Goal: Information Seeking & Learning: Learn about a topic

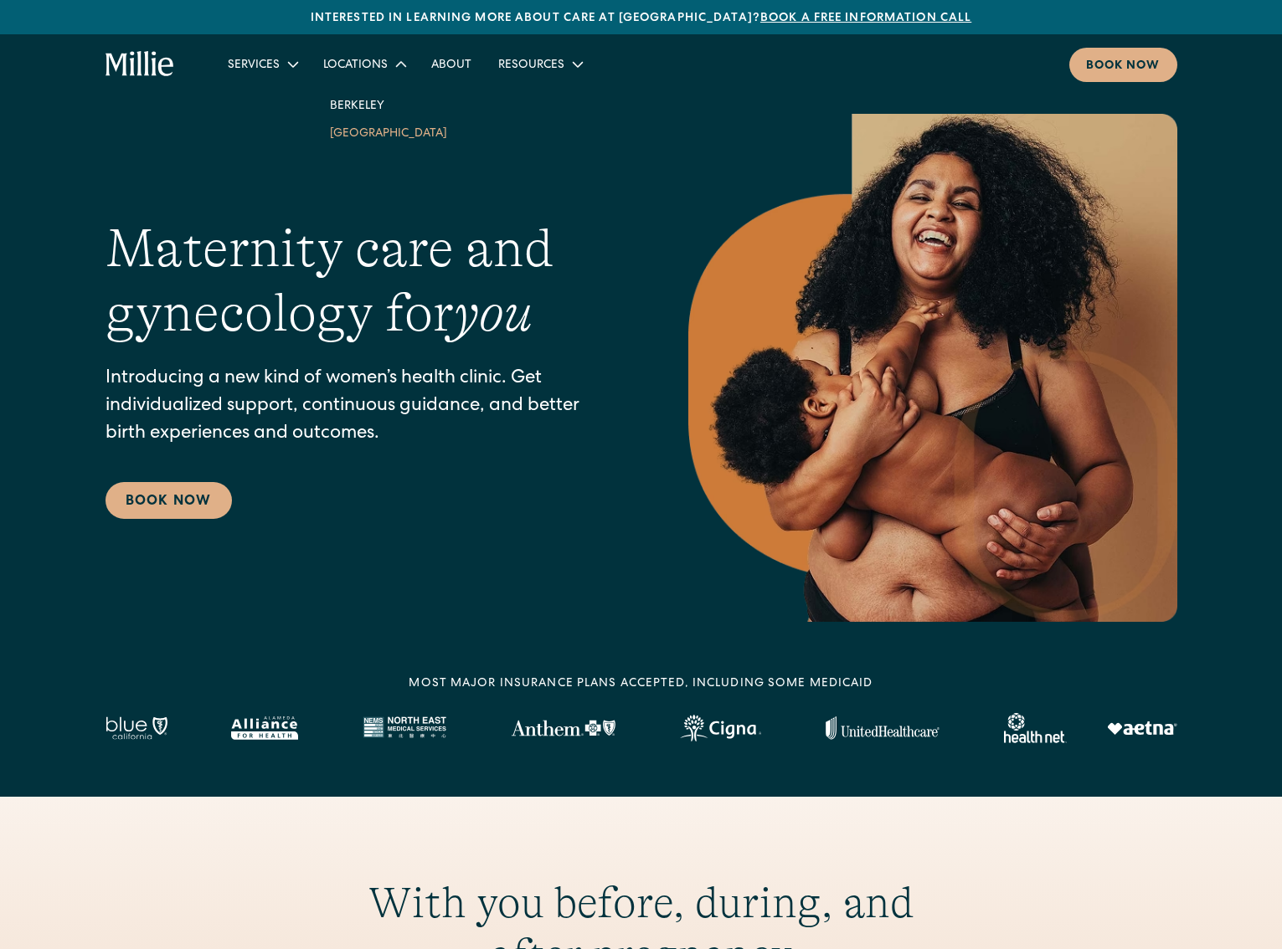
click at [380, 139] on link "South Bay" at bounding box center [388, 133] width 144 height 28
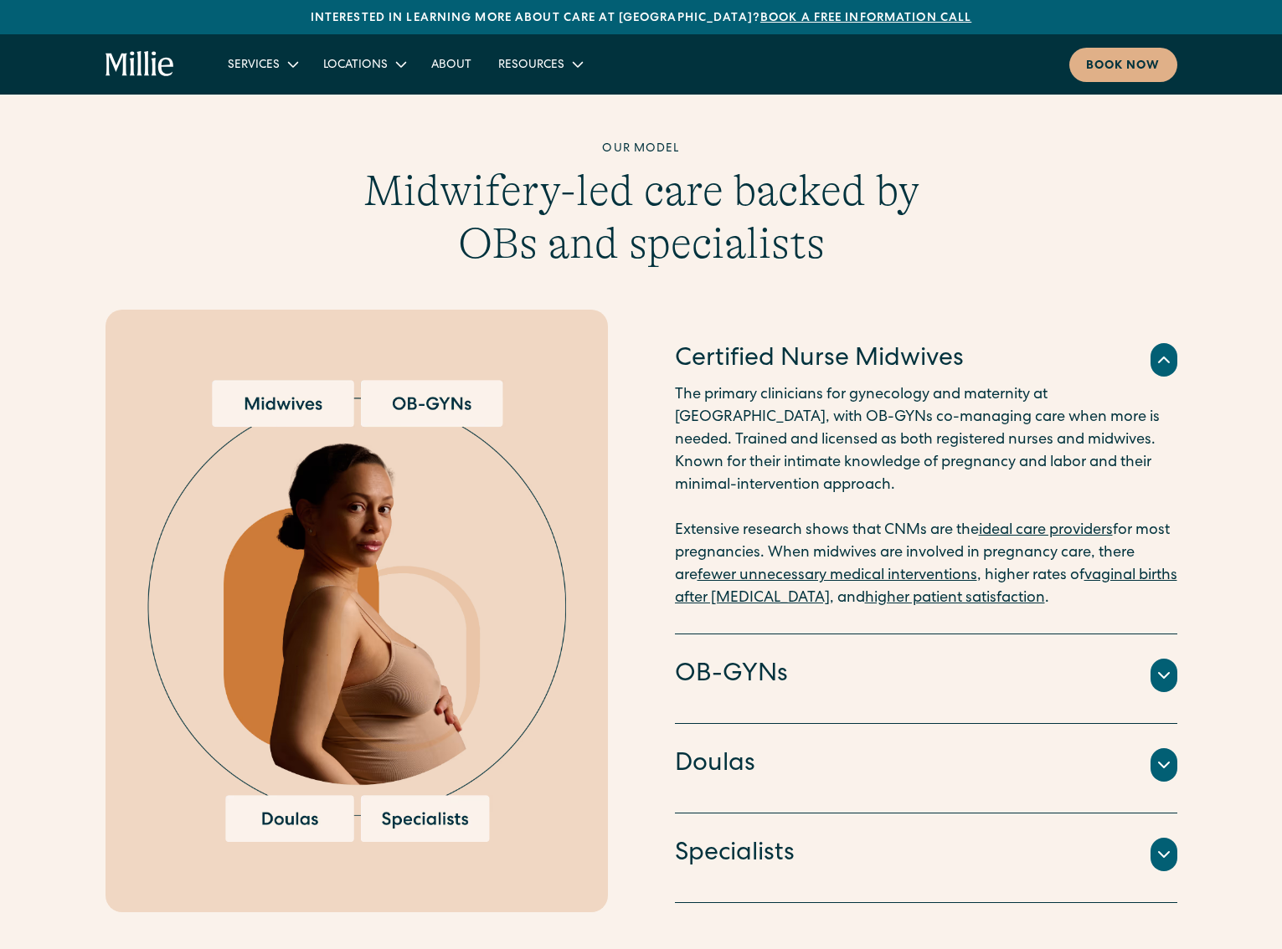
scroll to position [1839, 0]
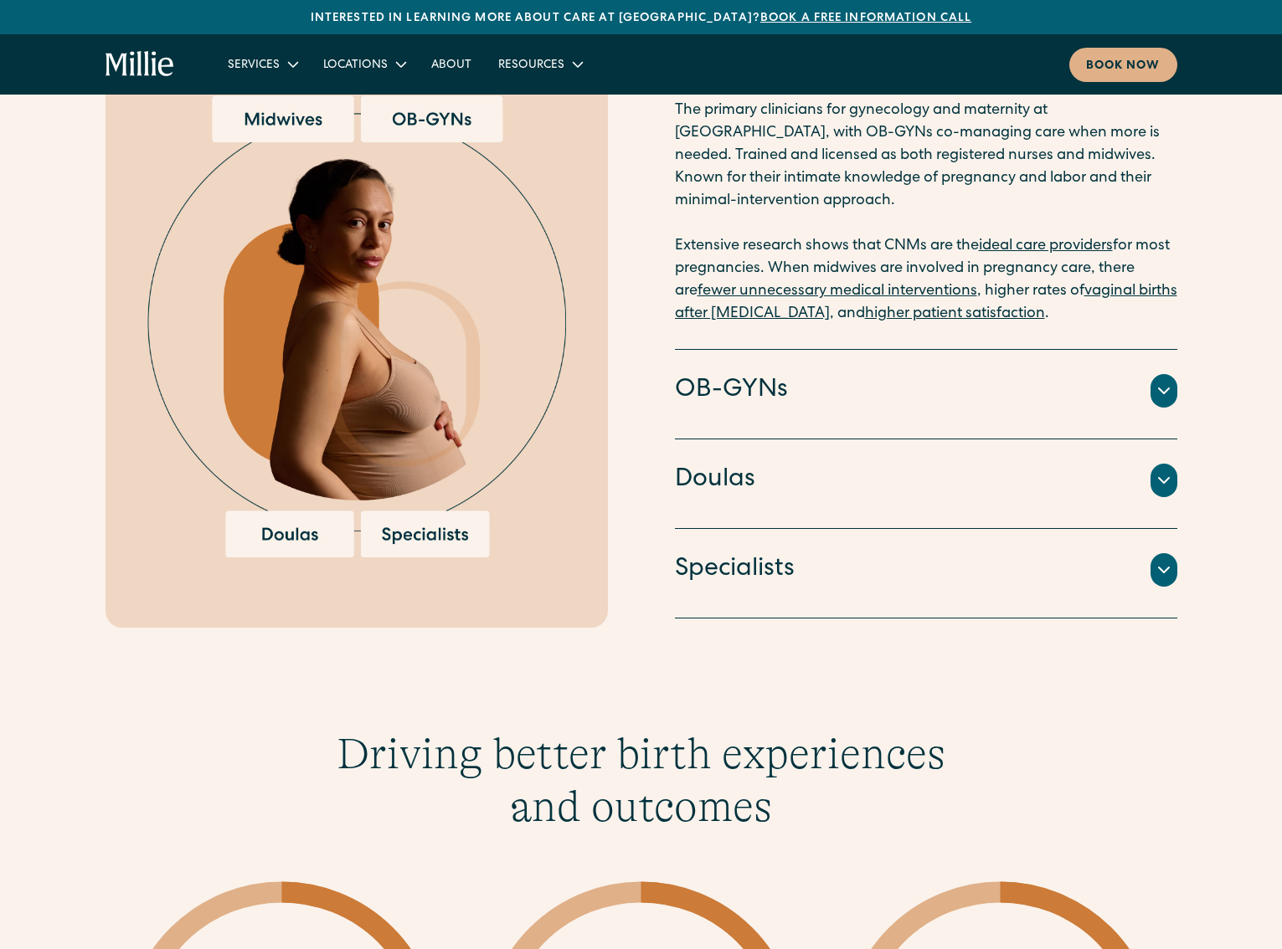
click at [819, 463] on div "Doulas" at bounding box center [926, 480] width 502 height 35
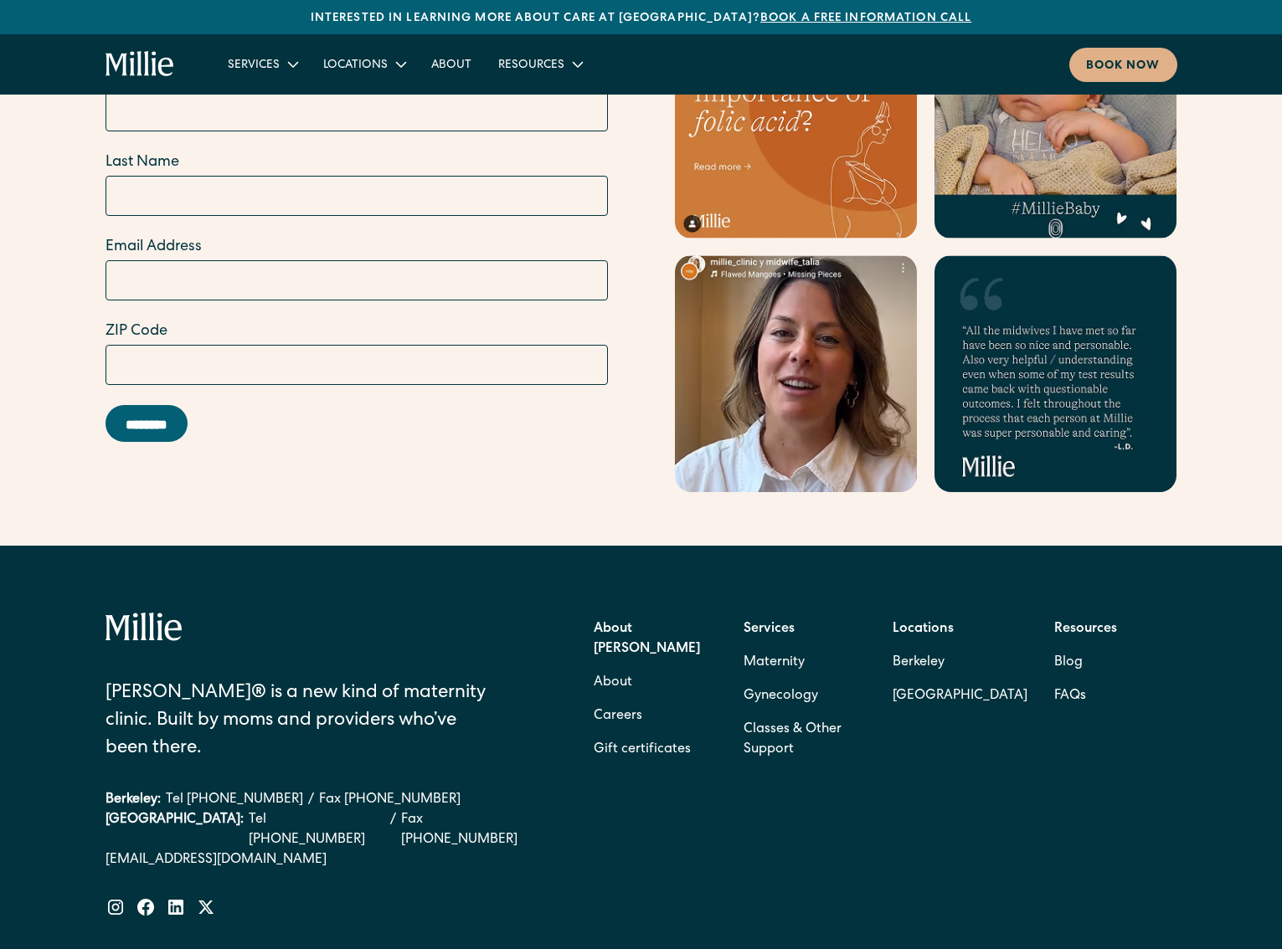
scroll to position [6573, 0]
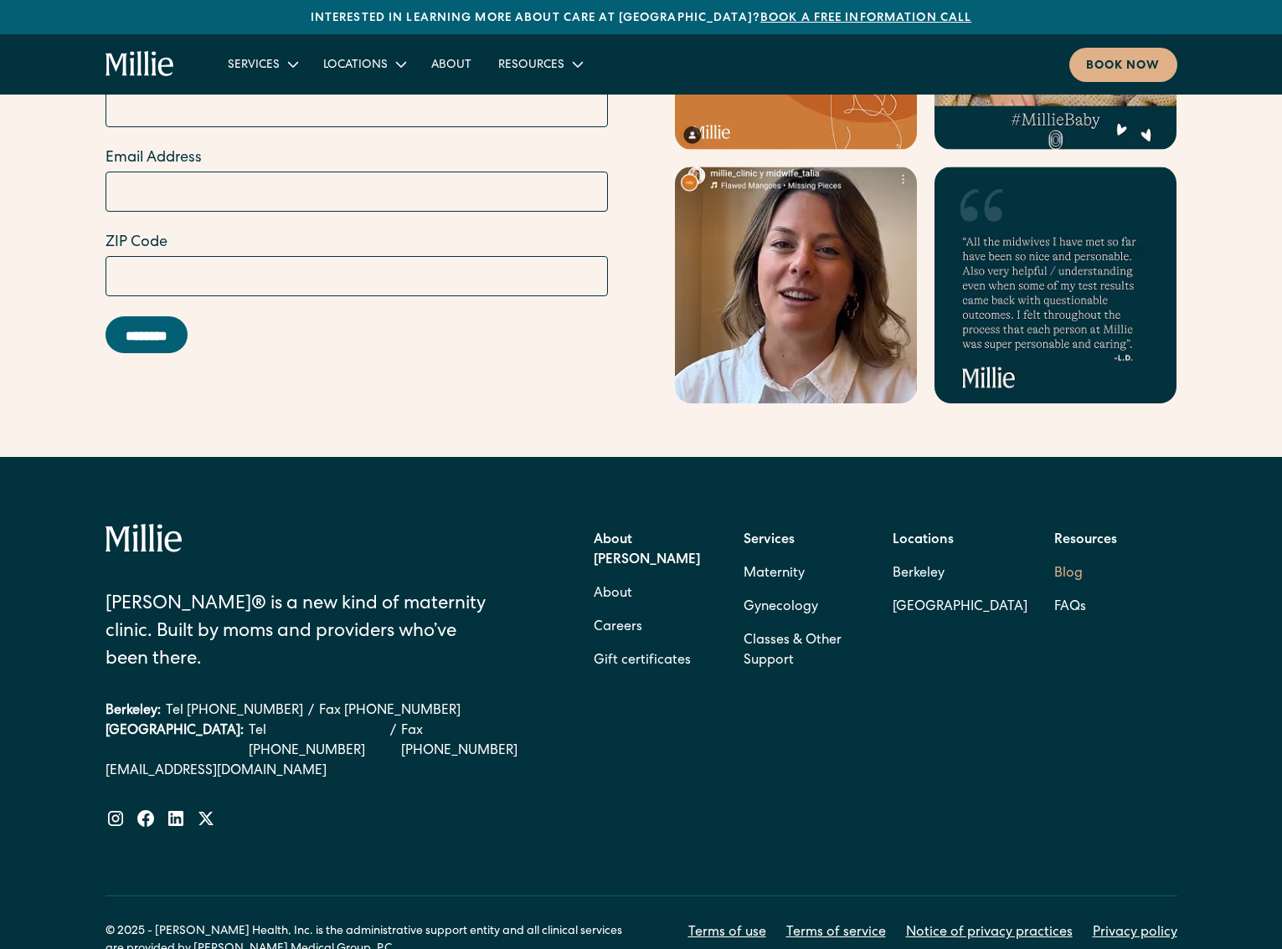
click at [1076, 557] on link "Blog" at bounding box center [1068, 573] width 28 height 33
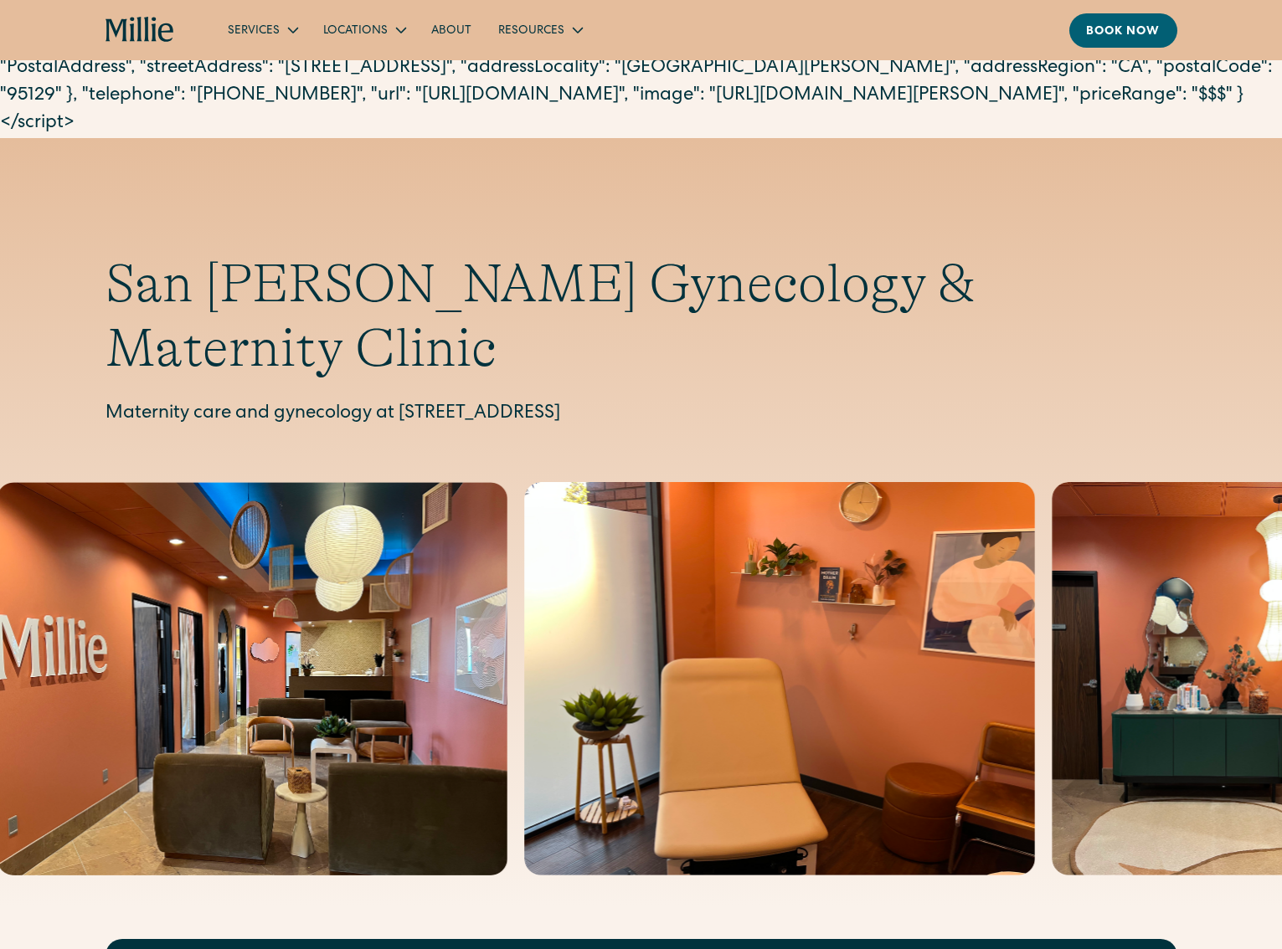
drag, startPoint x: 814, startPoint y: 354, endPoint x: 397, endPoint y: 352, distance: 416.9
click at [397, 401] on p "Maternity care and gynecology at 1471 Saratoga Ave, Suite 101, San Jose, CA 951…" at bounding box center [640, 415] width 1071 height 28
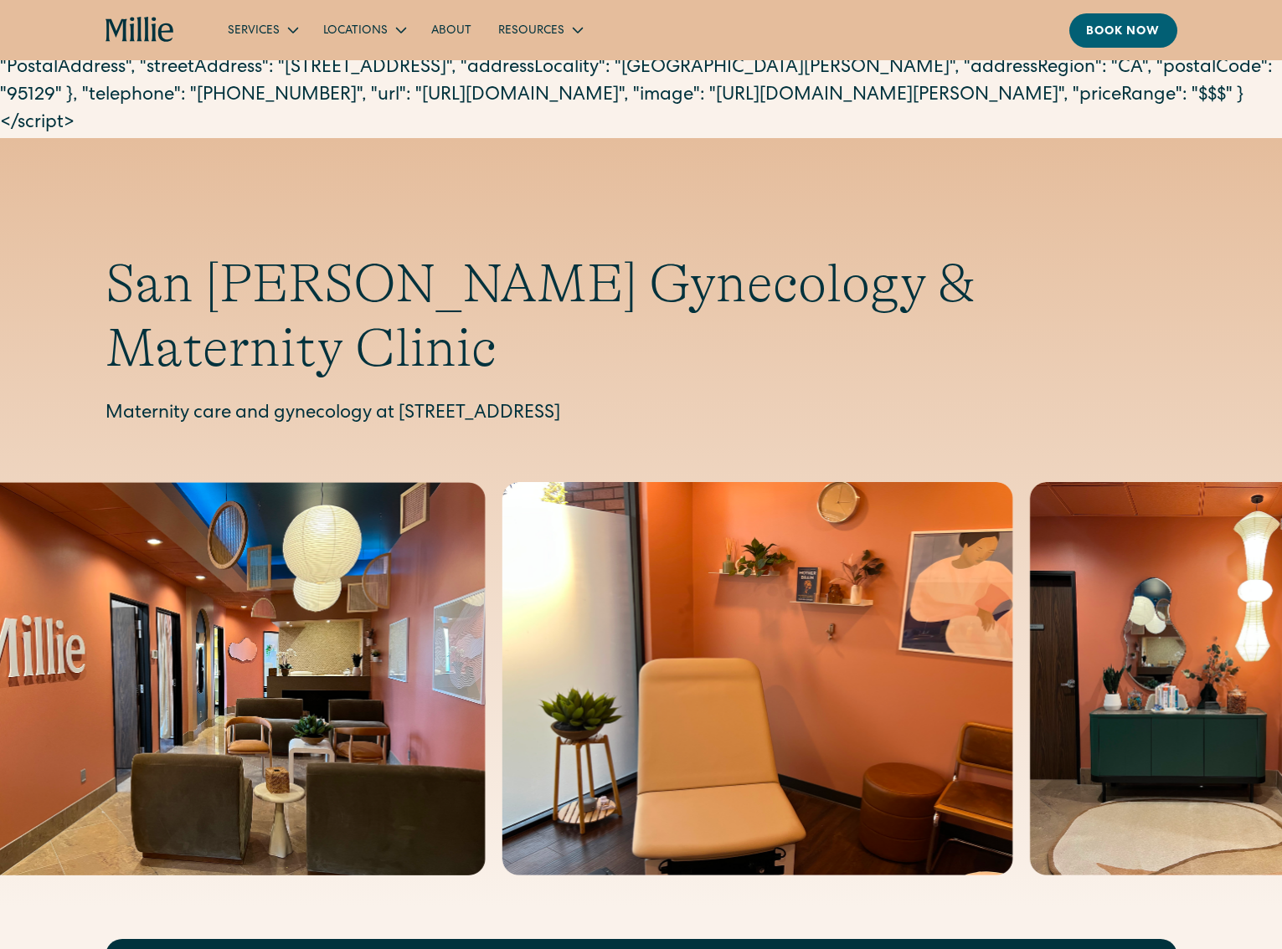
copy p "1471 Saratoga Ave, Suite 101, San Jose, CA 95129"
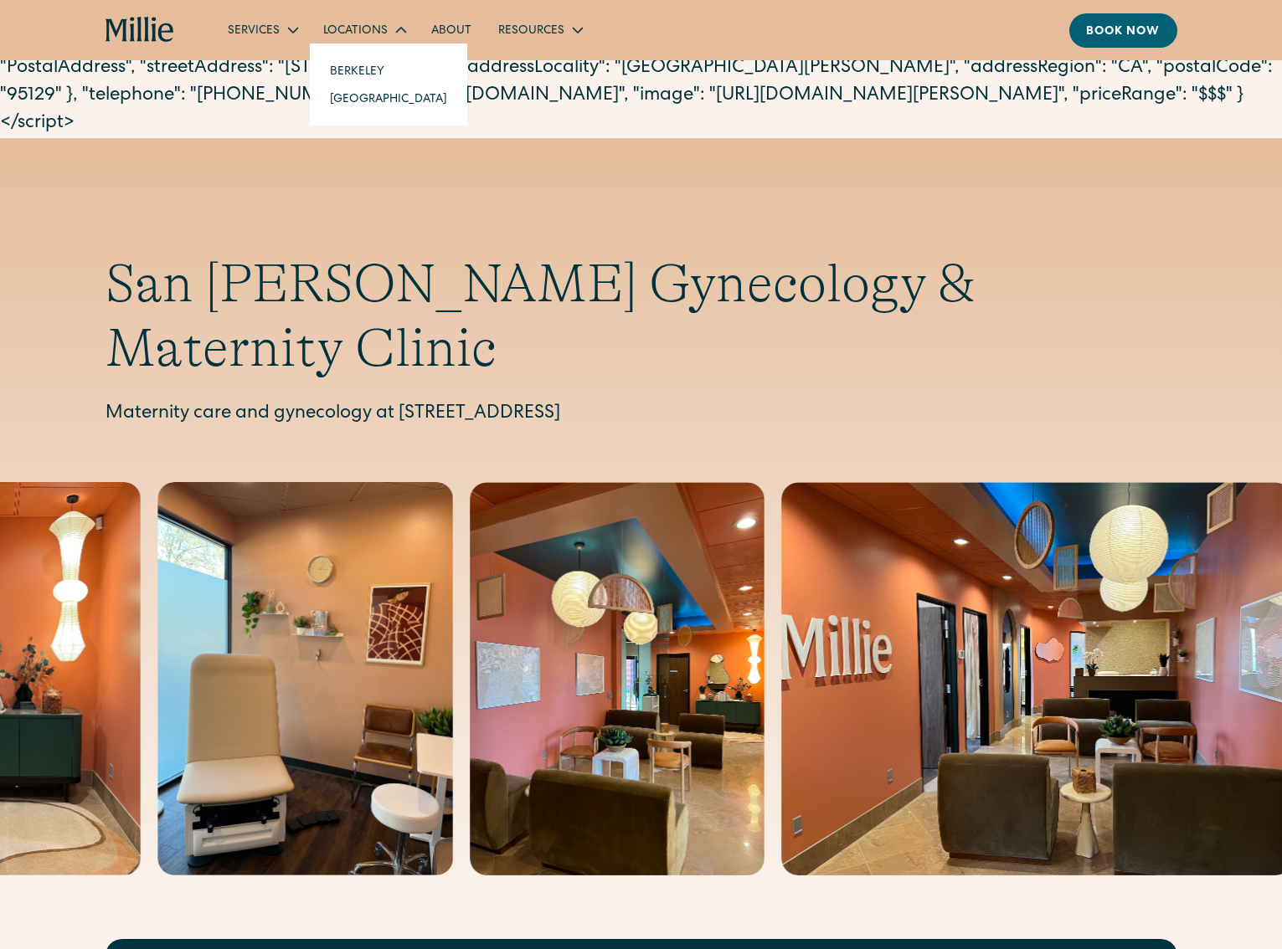
click at [350, 32] on div "Locations" at bounding box center [355, 32] width 64 height 18
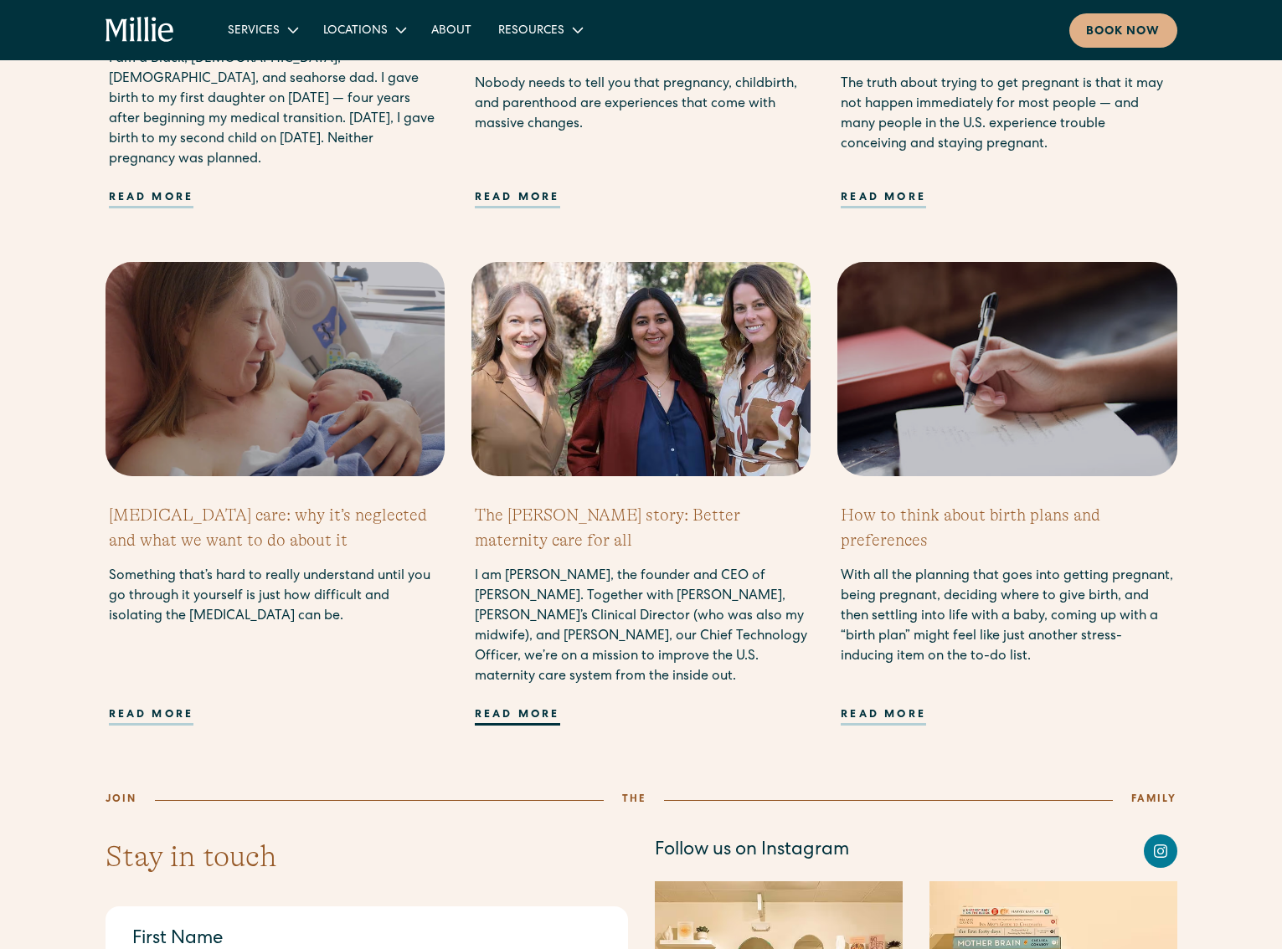
scroll to position [1774, 0]
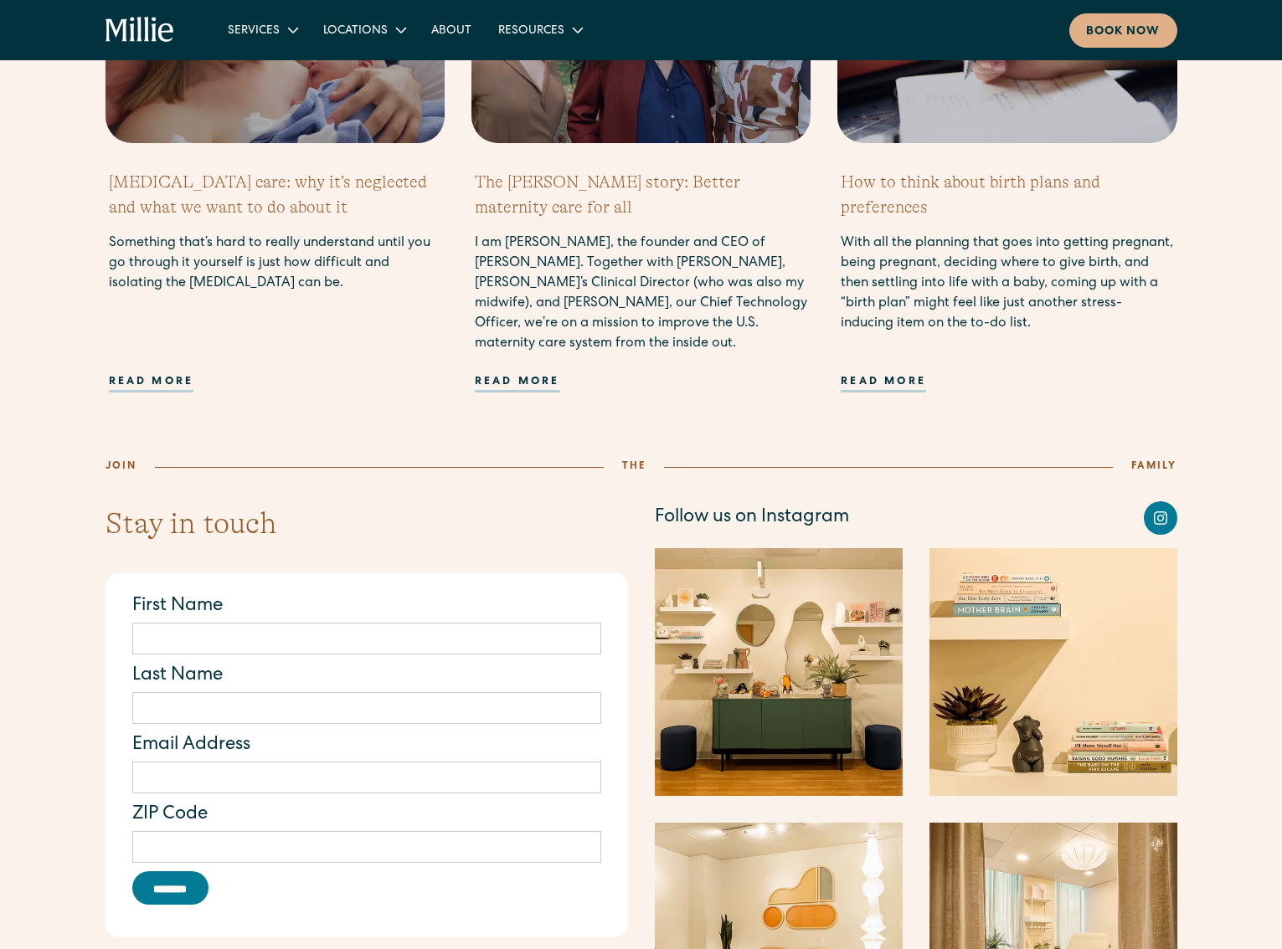
click at [1162, 511] on icon "Facebook link" at bounding box center [1159, 517] width 13 height 13
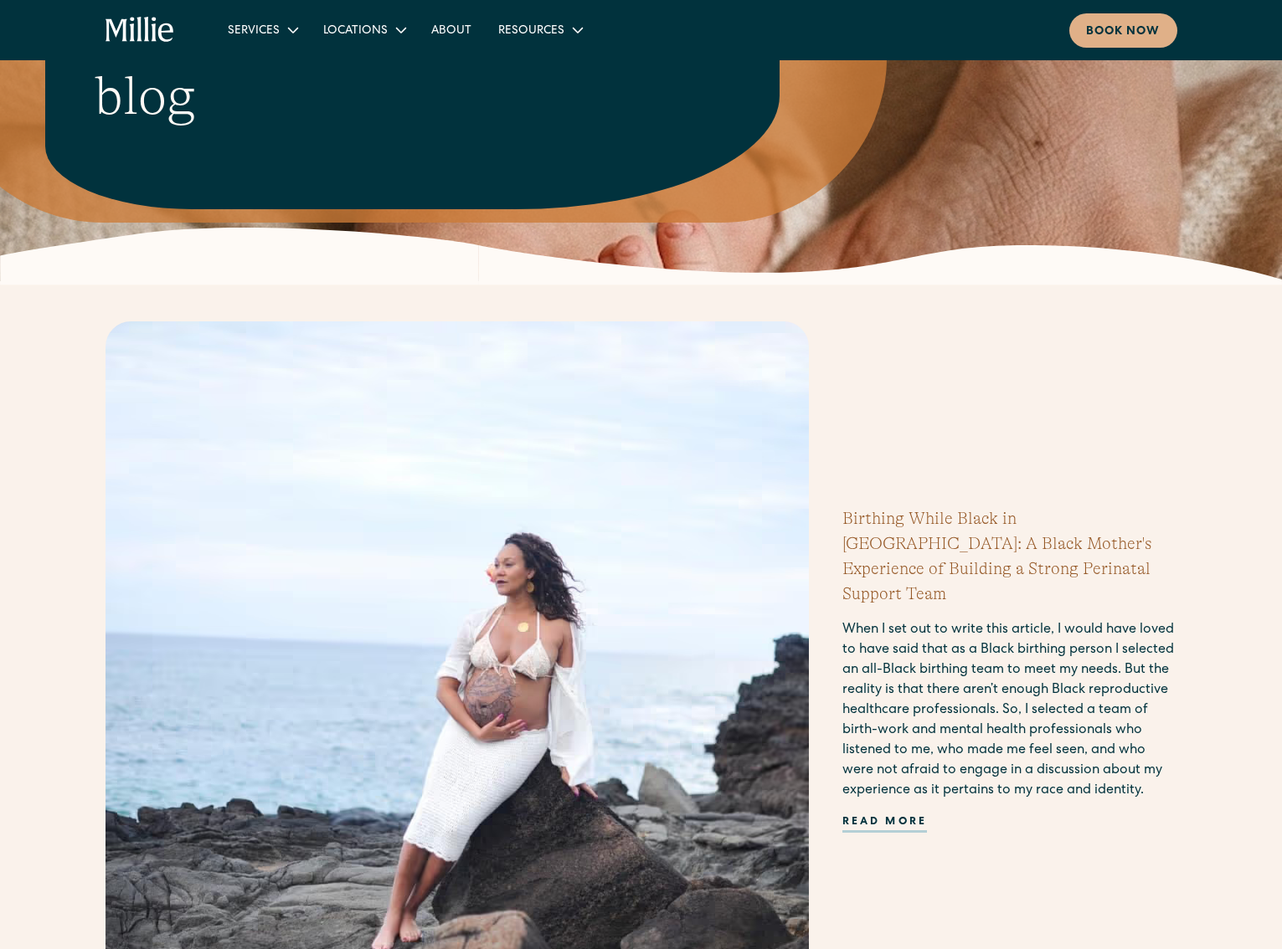
scroll to position [0, 0]
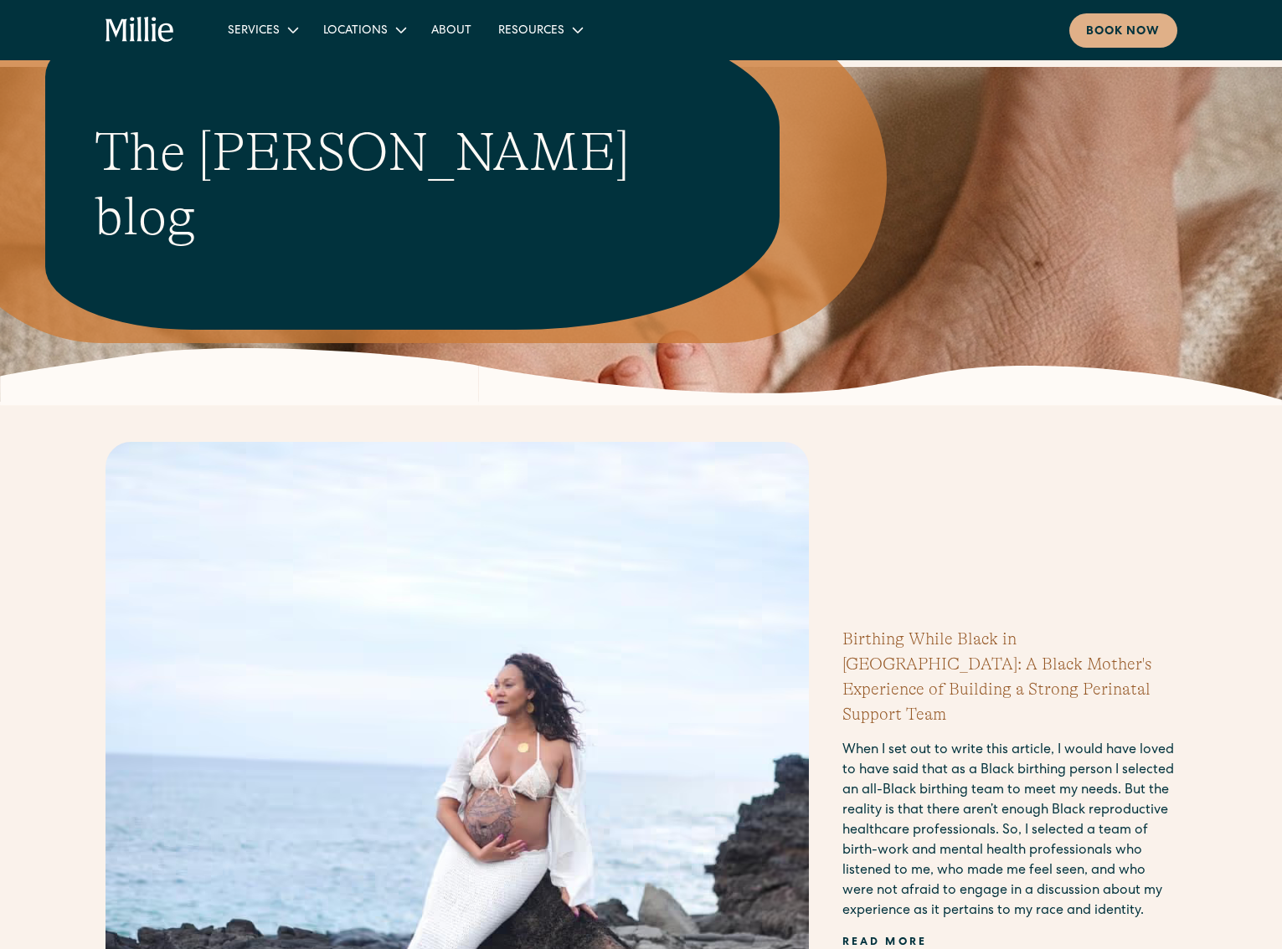
click at [146, 32] on icon "home" at bounding box center [146, 29] width 5 height 25
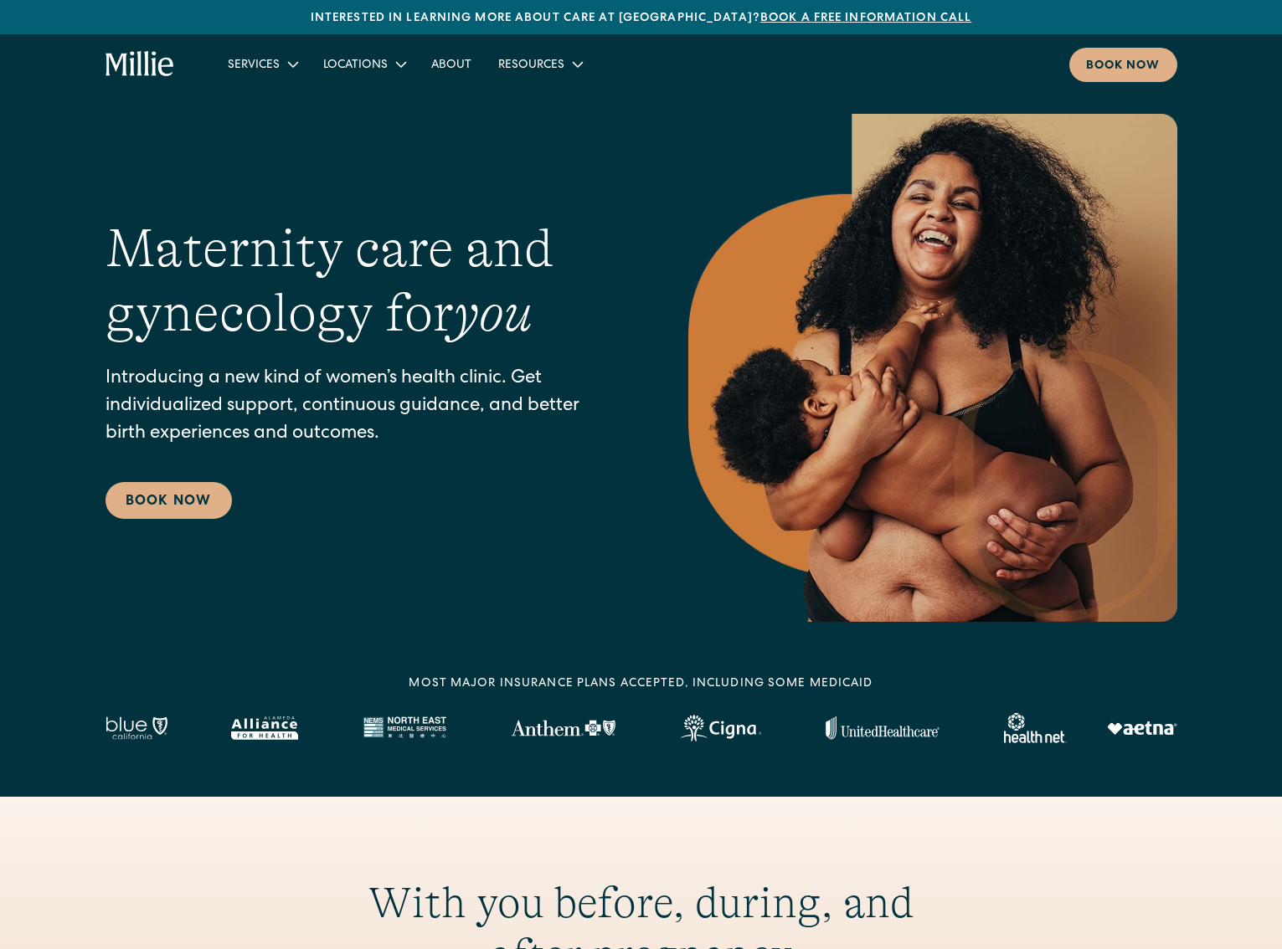
click at [838, 13] on link "Book a free information call" at bounding box center [865, 19] width 211 height 12
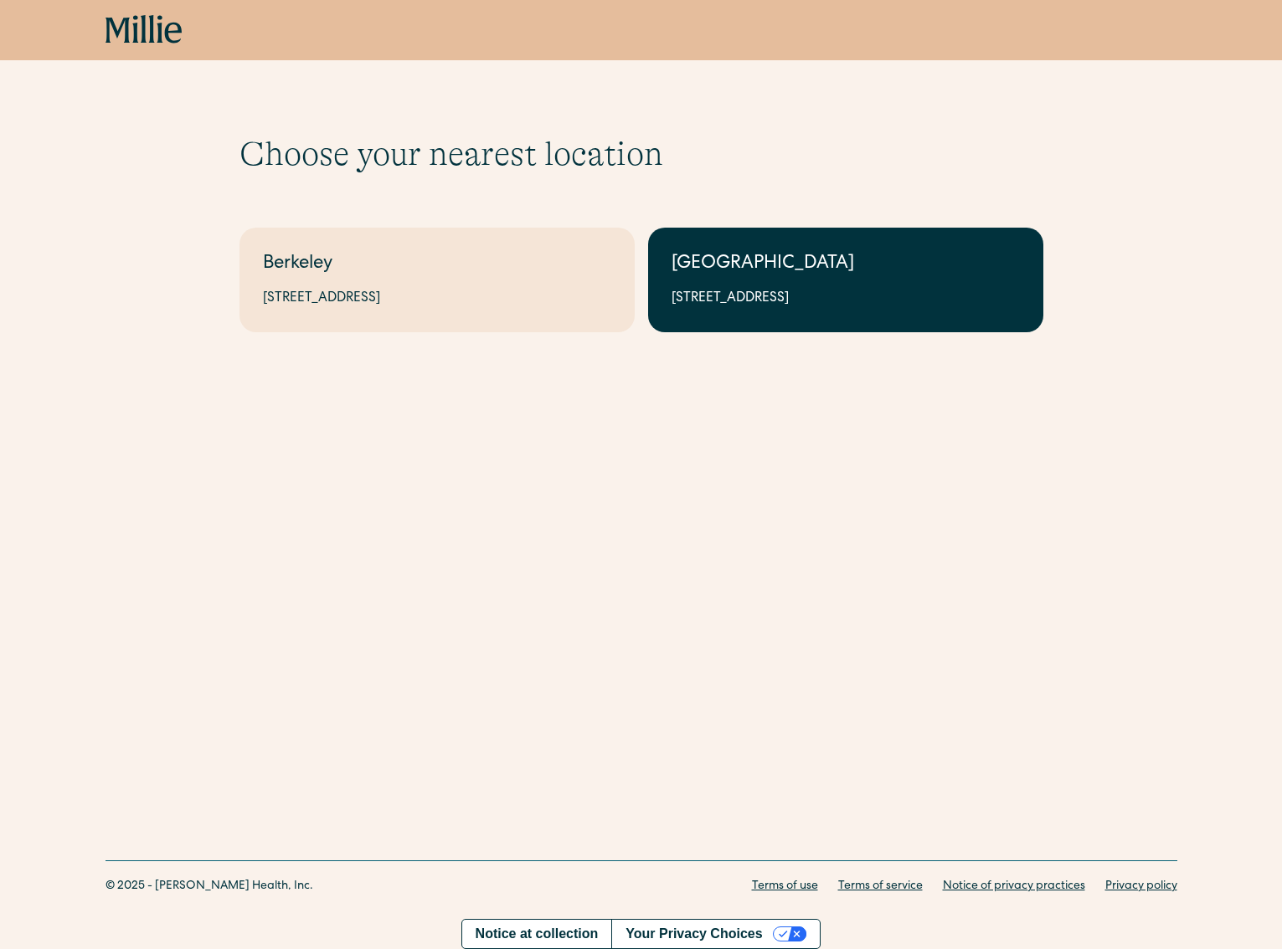
click at [786, 272] on div "[GEOGRAPHIC_DATA]" at bounding box center [845, 265] width 348 height 28
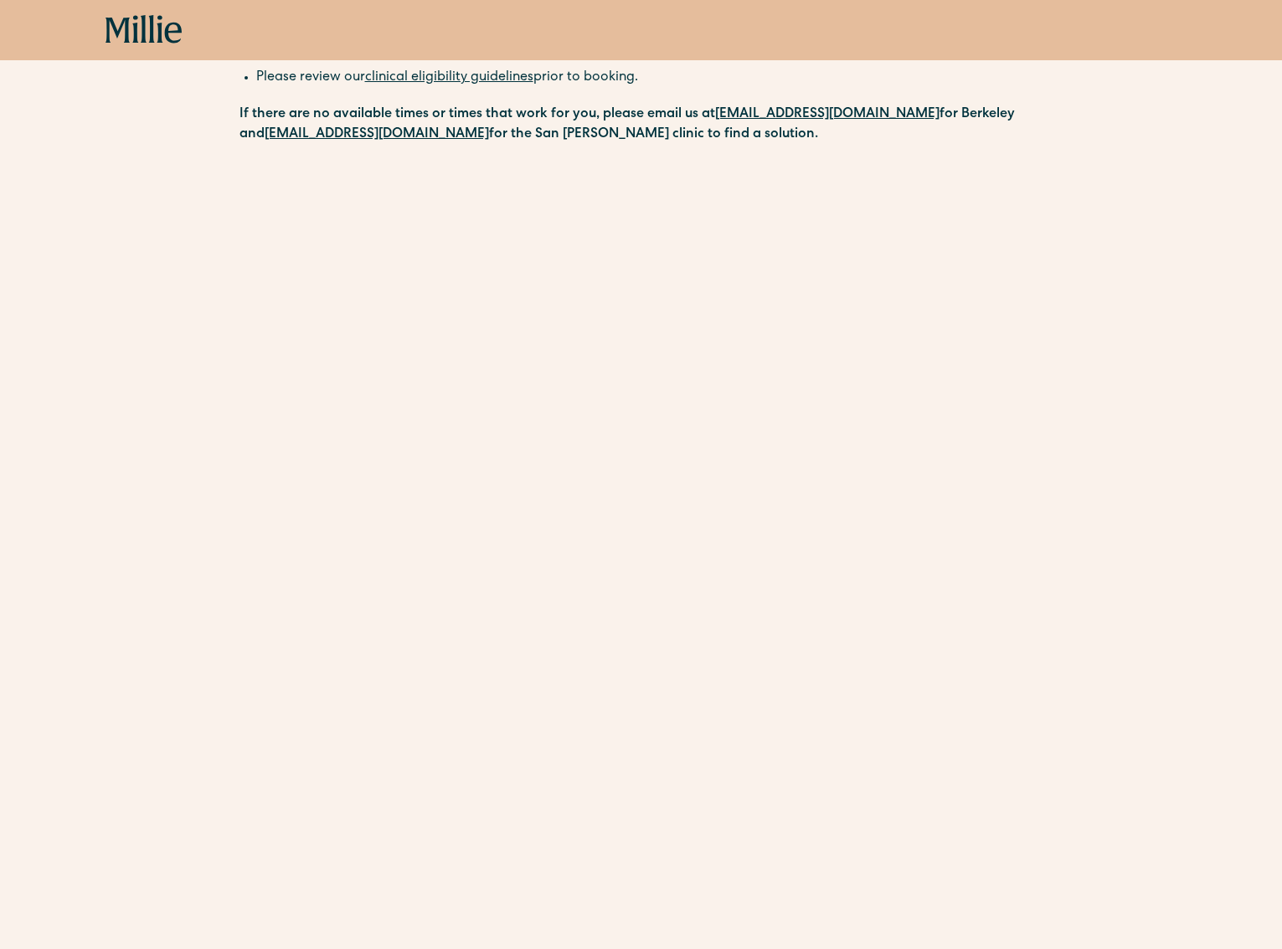
scroll to position [409, 0]
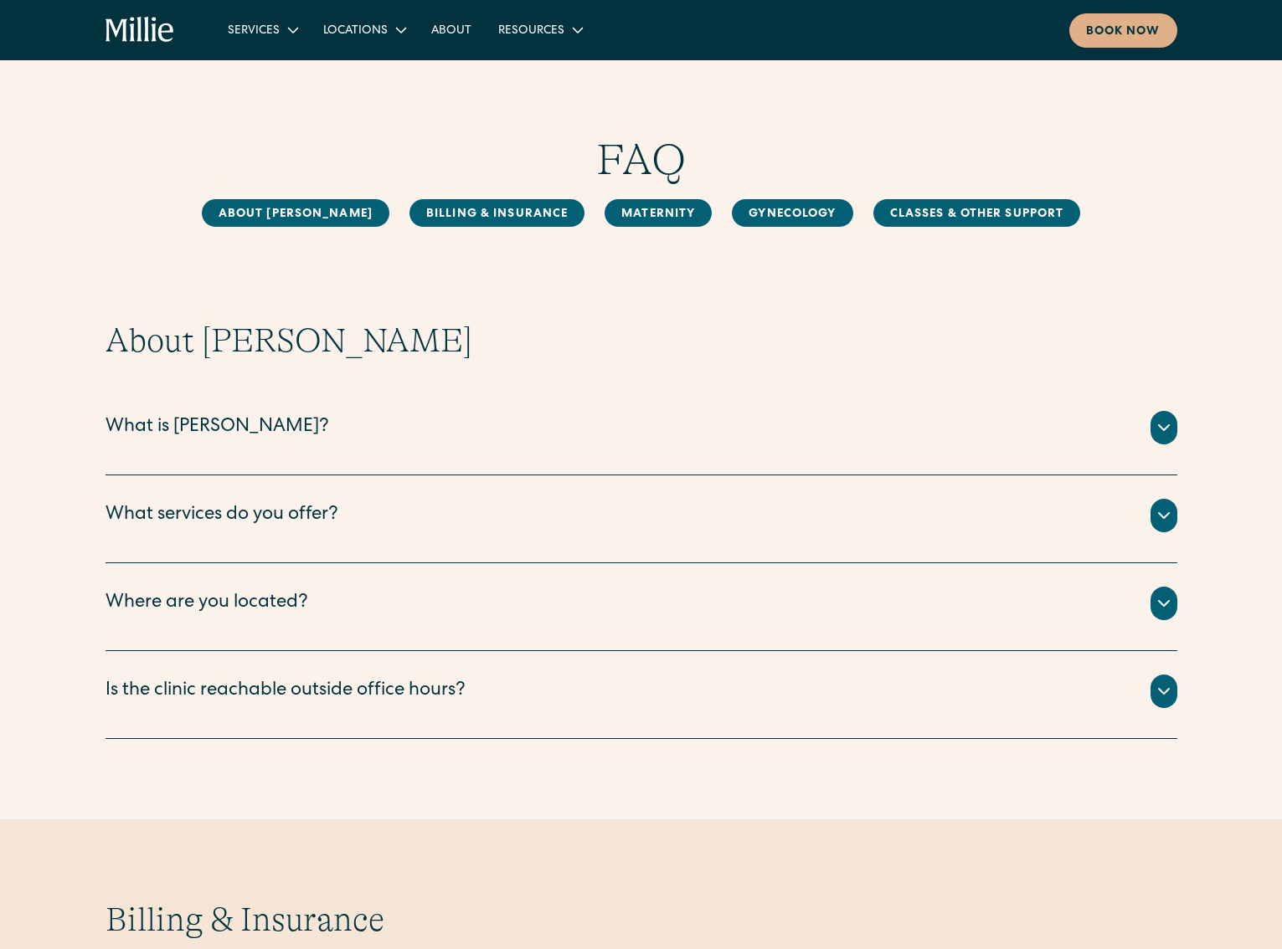
click at [533, 437] on div "What is [PERSON_NAME]?" at bounding box center [640, 427] width 1071 height 33
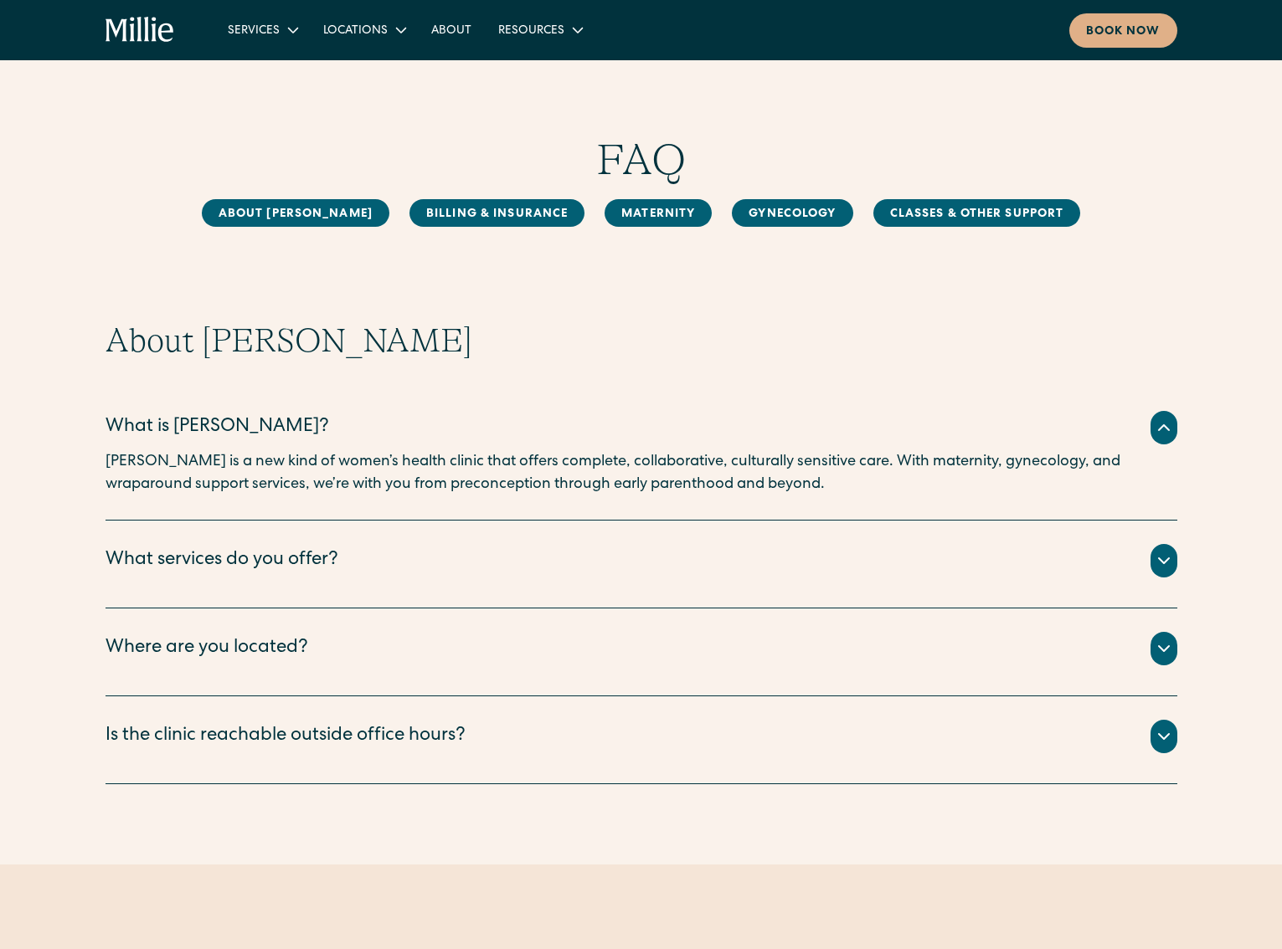
click at [513, 578] on div "We offer maternity , gynecology , and classes & other support . ‍" at bounding box center [640, 581] width 1071 height 7
click at [494, 551] on div "What services do you offer?" at bounding box center [640, 560] width 1071 height 33
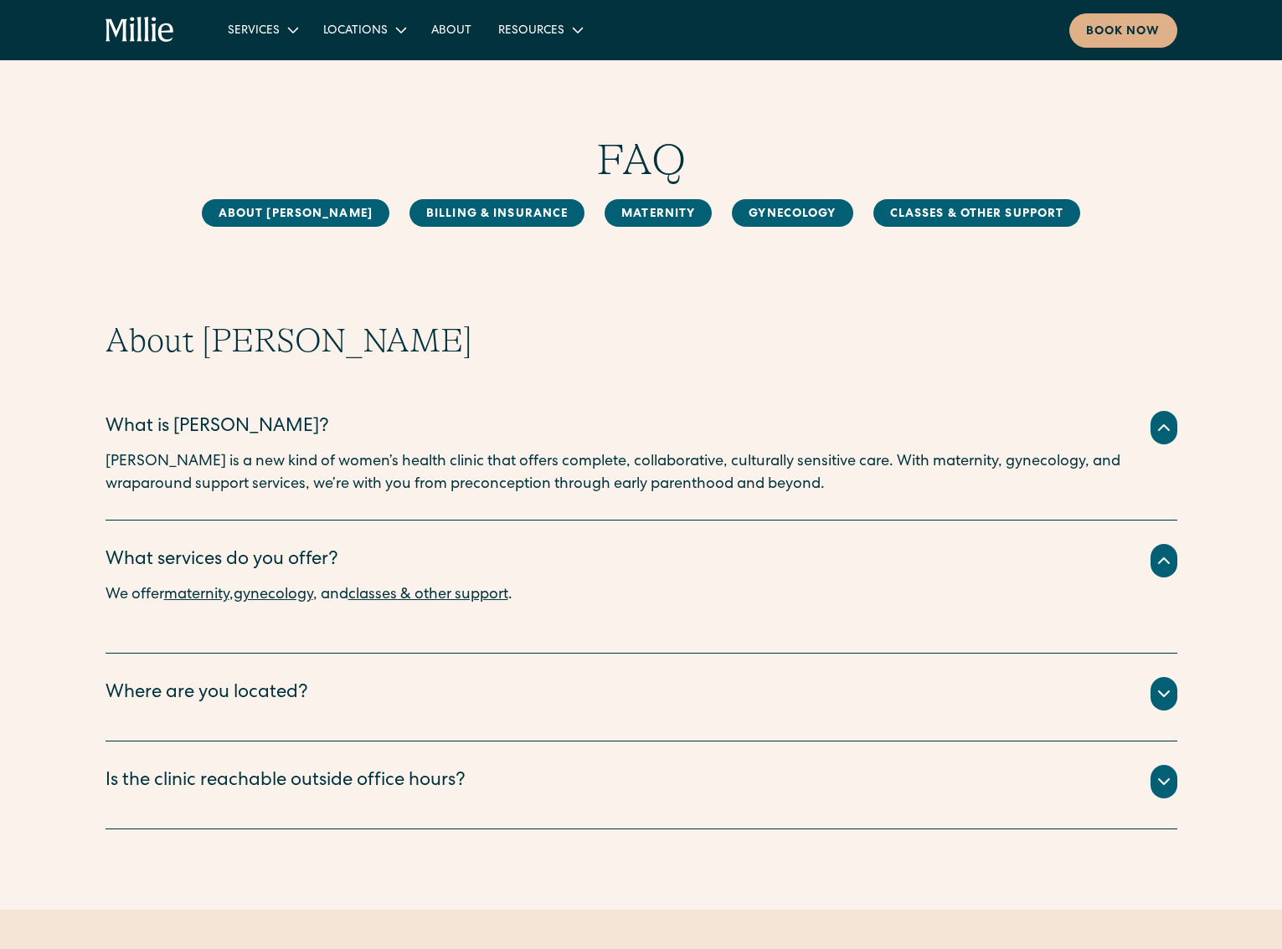
click at [281, 688] on div "Where are you located?" at bounding box center [206, 695] width 203 height 28
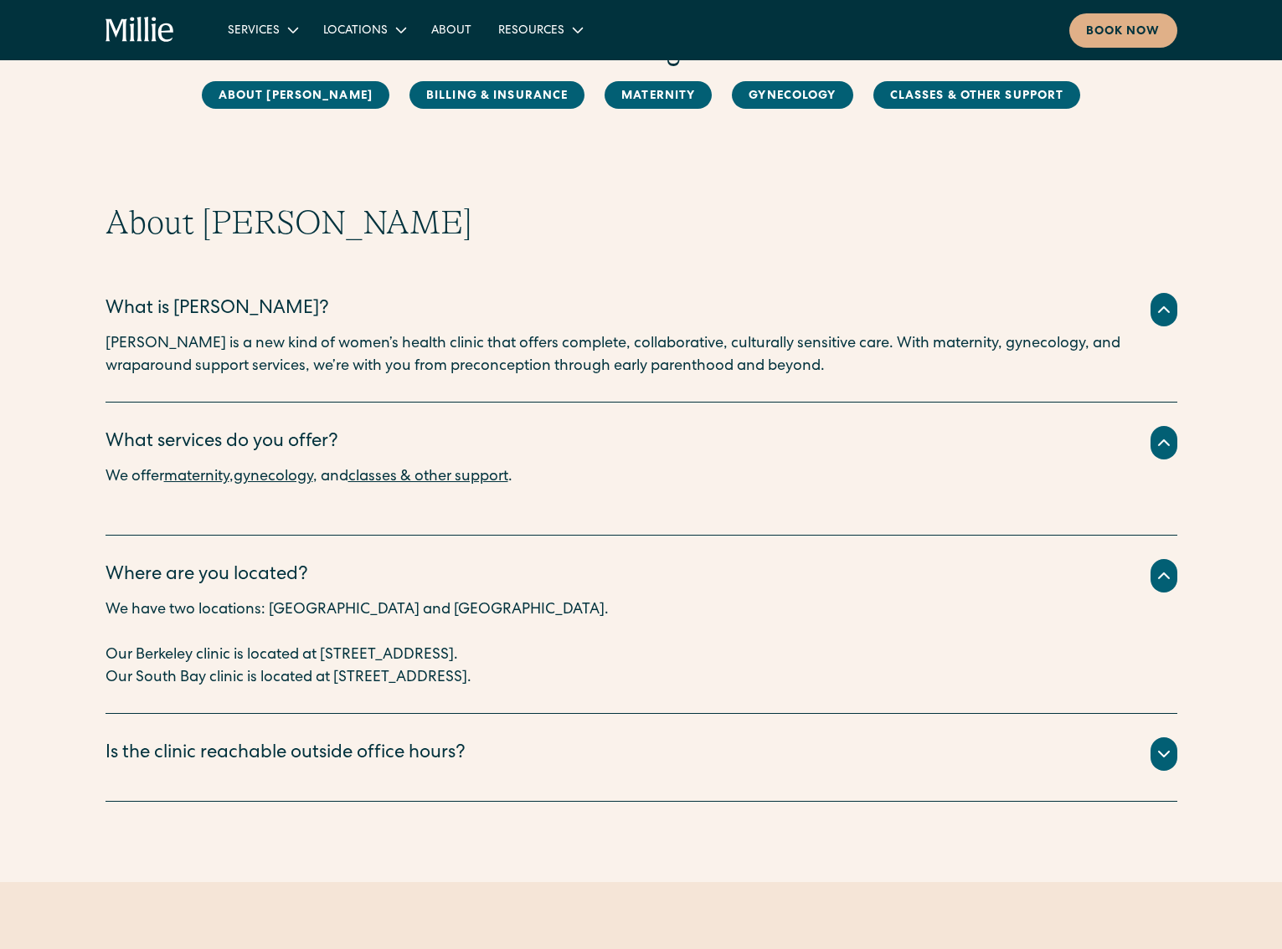
scroll to position [120, 0]
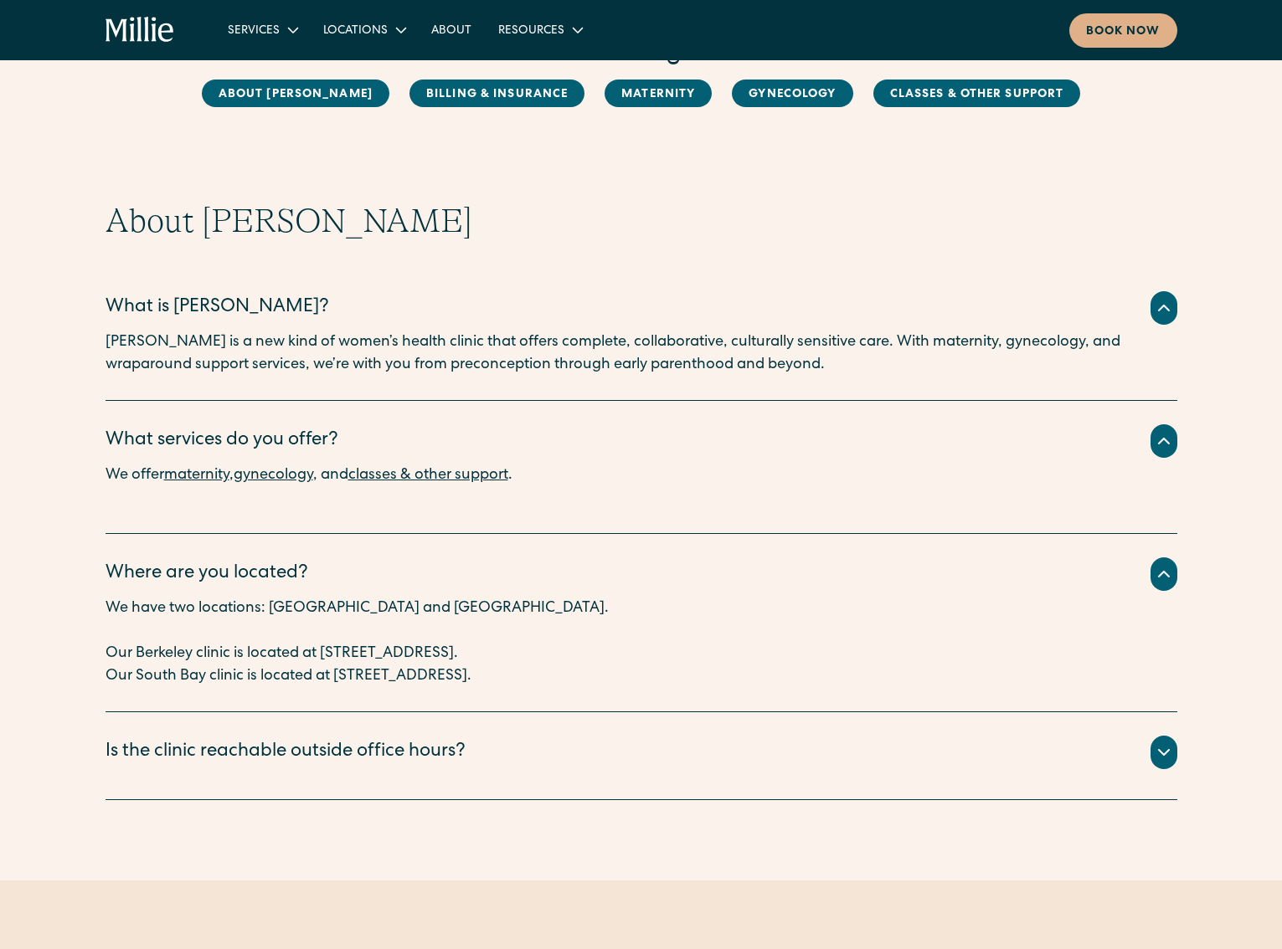
click at [298, 748] on div "Is the clinic reachable outside office hours?" at bounding box center [285, 753] width 360 height 28
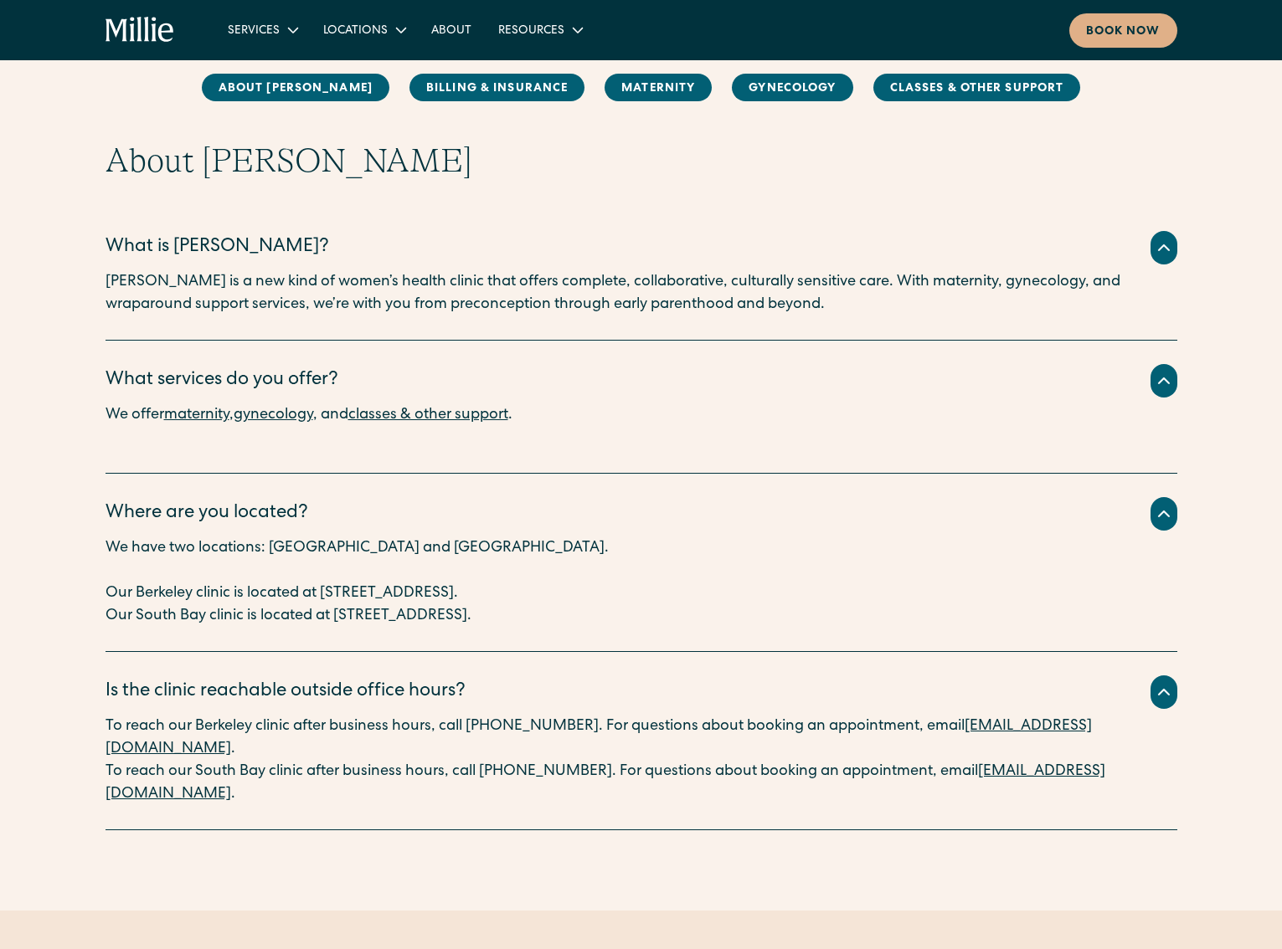
scroll to position [236, 0]
